Goal: Information Seeking & Learning: Learn about a topic

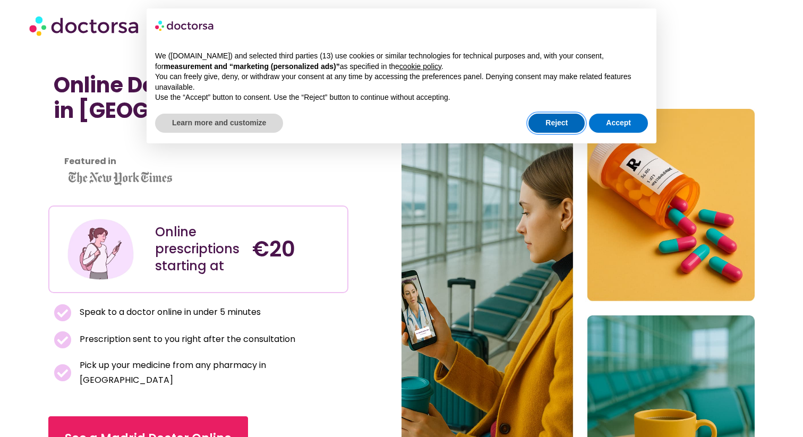
click at [557, 131] on button "Reject" at bounding box center [556, 123] width 56 height 19
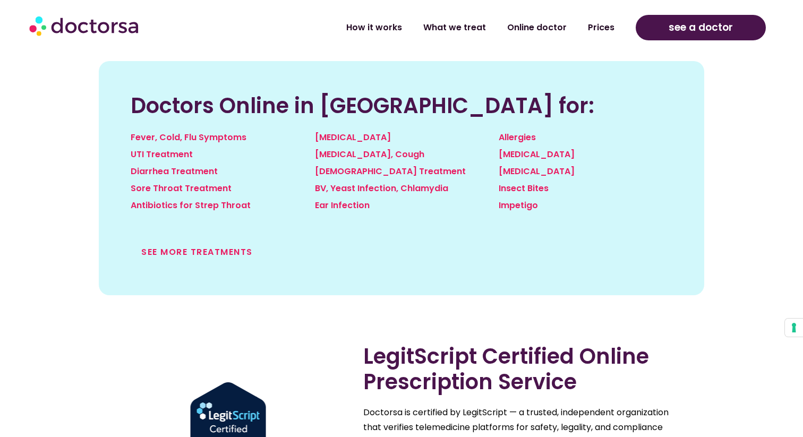
scroll to position [1167, 0]
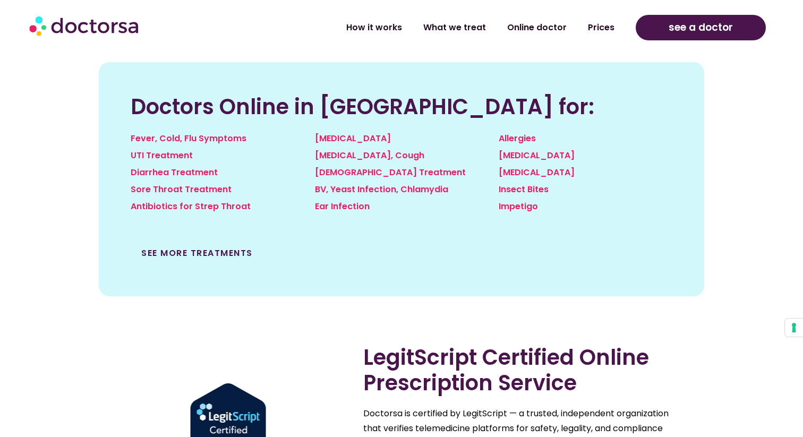
click at [232, 247] on link "See more treatments" at bounding box center [197, 253] width 112 height 12
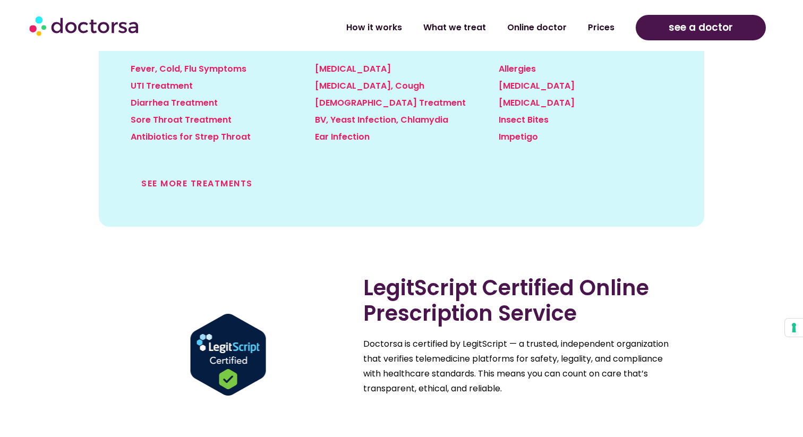
scroll to position [1257, 0]
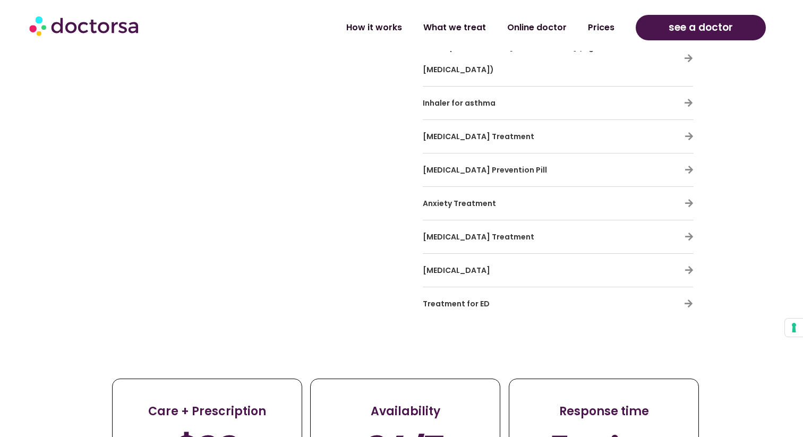
scroll to position [3399, 0]
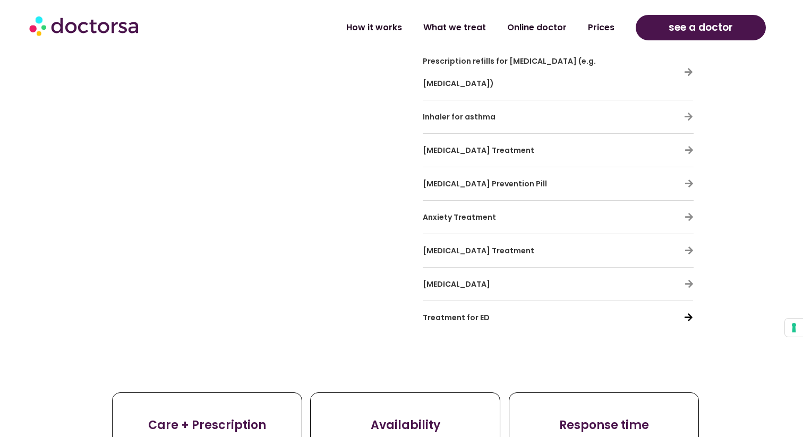
click at [690, 313] on icon at bounding box center [688, 317] width 9 height 9
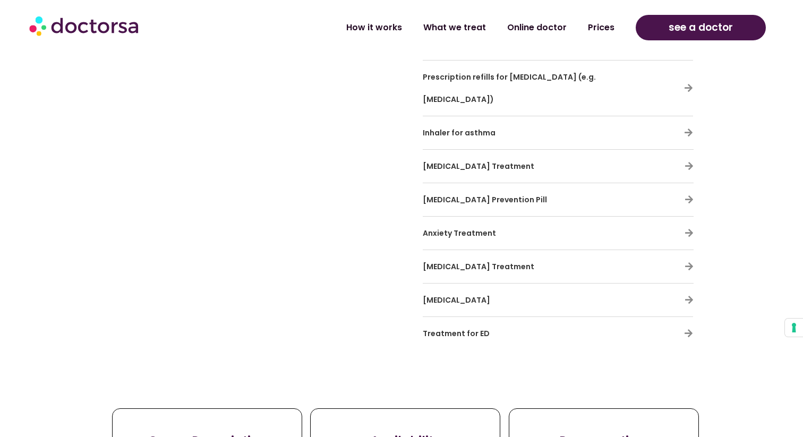
scroll to position [3384, 0]
click at [533, 254] on h3 "[MEDICAL_DATA] Treatment" at bounding box center [527, 265] width 209 height 22
click at [688, 261] on icon at bounding box center [688, 265] width 9 height 9
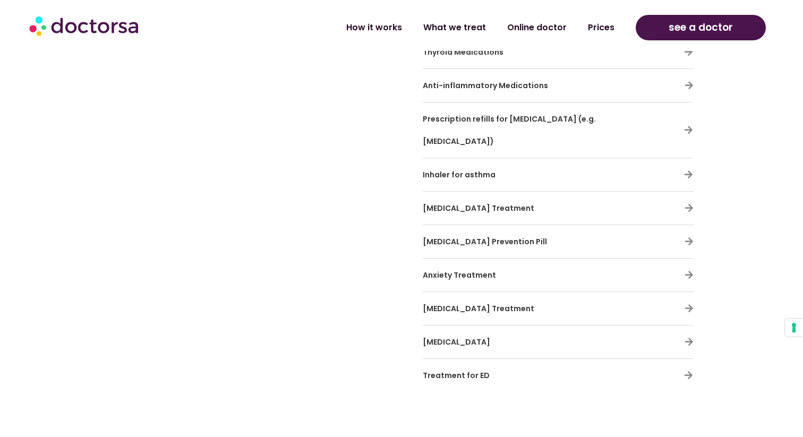
scroll to position [3362, 0]
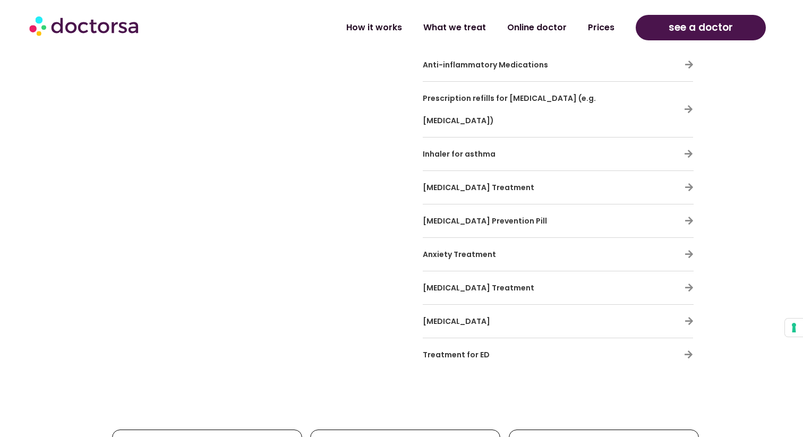
click at [529, 243] on h3 "Anxiety Treatment" at bounding box center [527, 254] width 209 height 22
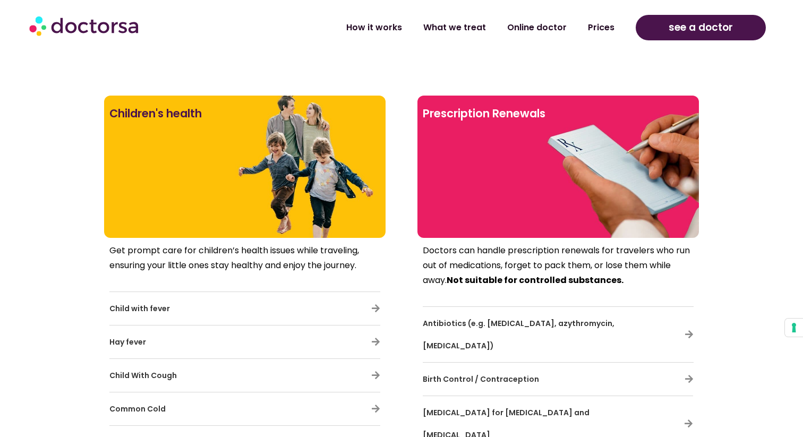
scroll to position [2536, 0]
